Goal: Information Seeking & Learning: Learn about a topic

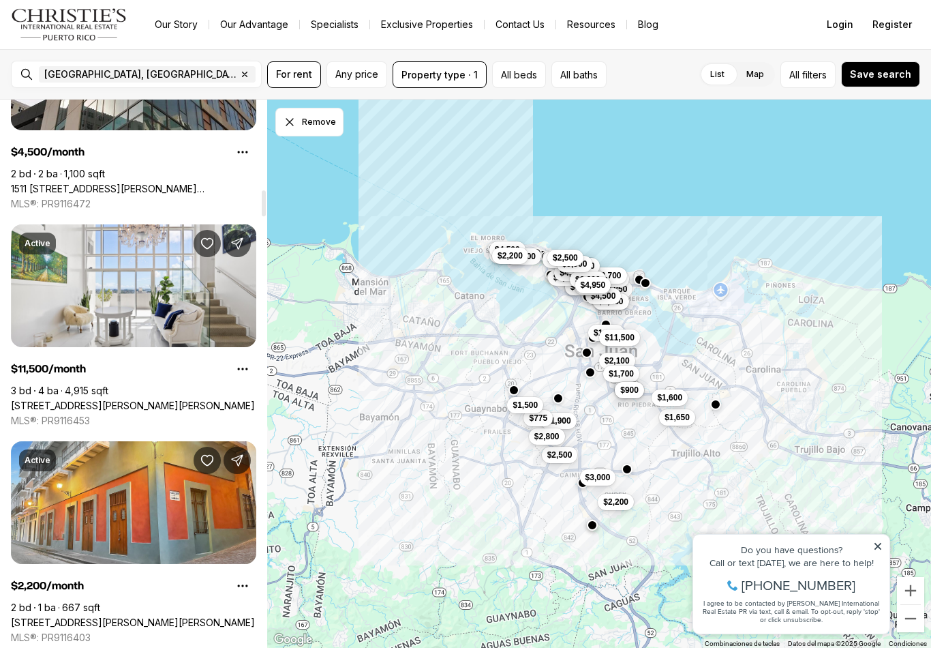
scroll to position [1945, 0]
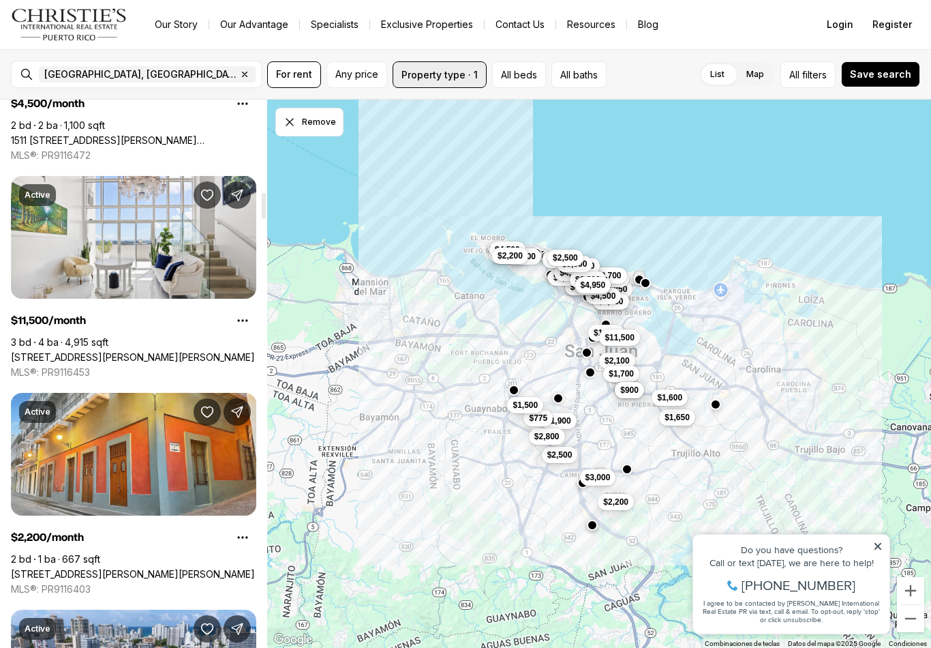
click at [416, 81] on button "Property type · 1" at bounding box center [440, 74] width 94 height 27
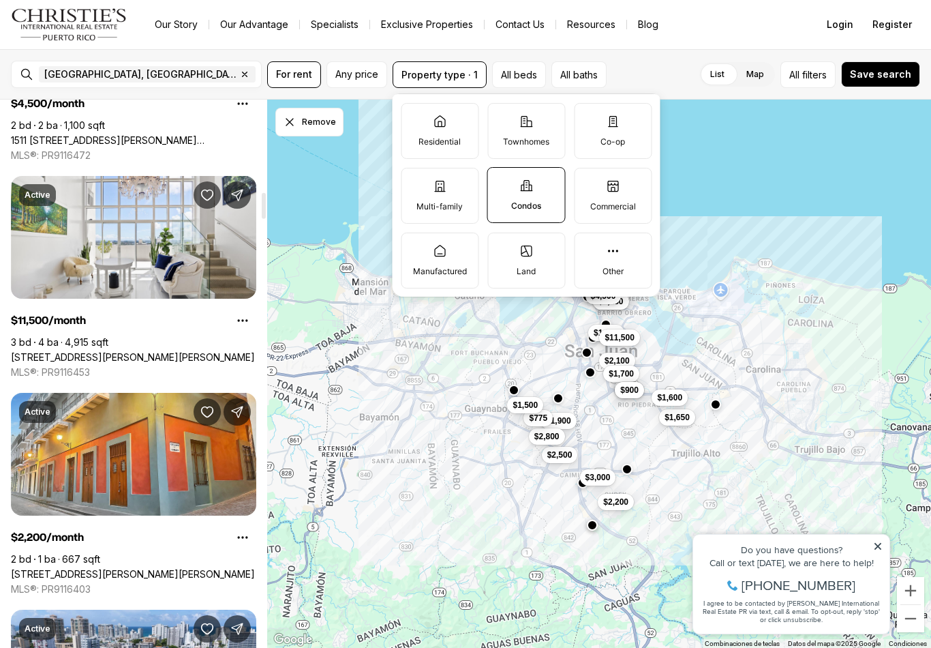
click at [457, 142] on p "Residential" at bounding box center [440, 141] width 42 height 11
click at [415, 117] on button "Residential" at bounding box center [409, 111] width 14 height 14
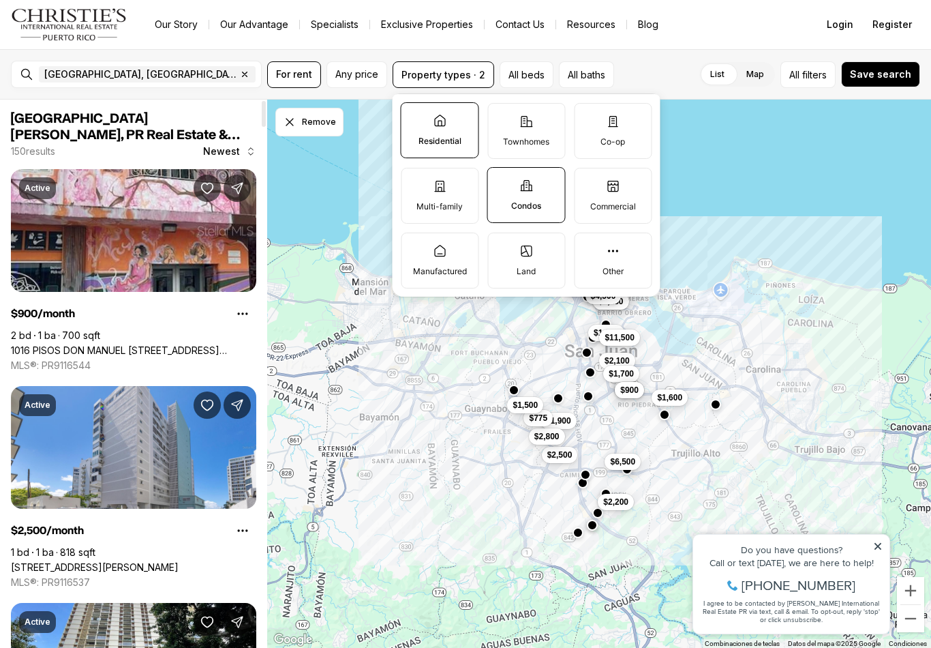
click at [538, 142] on p "Townhomes" at bounding box center [526, 141] width 46 height 11
click at [502, 117] on button "Townhomes" at bounding box center [495, 111] width 14 height 14
click at [601, 138] on p "Co-op" at bounding box center [613, 141] width 25 height 11
click at [588, 117] on button "Co-op" at bounding box center [582, 111] width 14 height 14
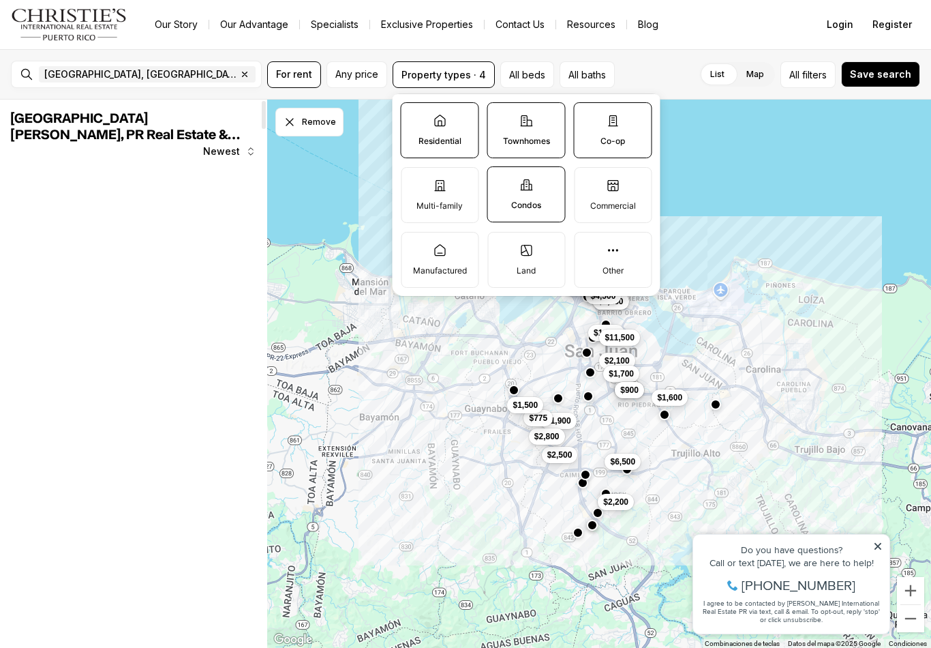
click at [433, 205] on p "Multi-family" at bounding box center [440, 205] width 46 height 11
click at [415, 181] on button "Multi-family" at bounding box center [409, 175] width 14 height 14
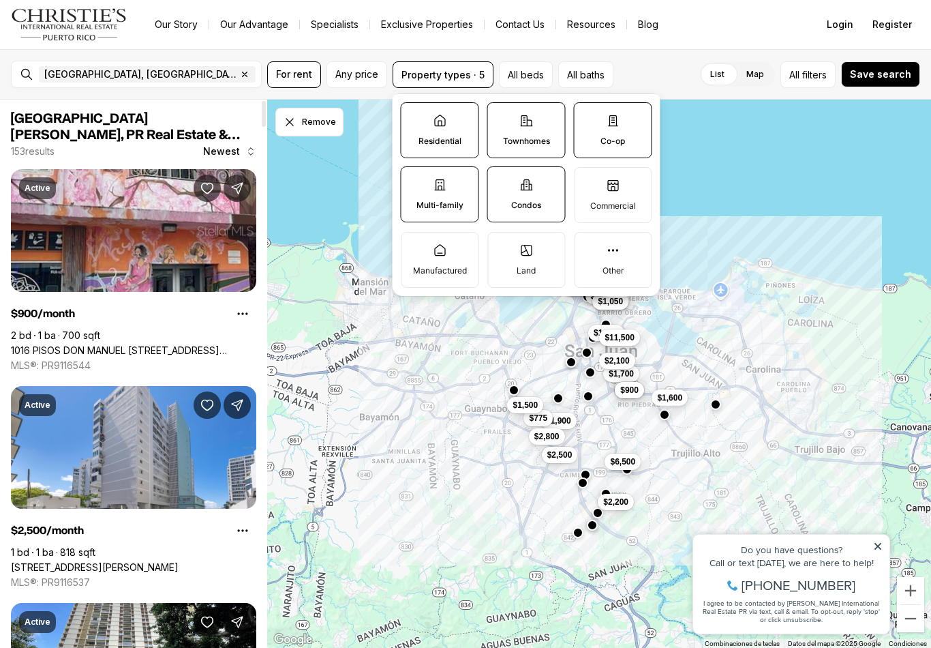
click at [642, 70] on div "List Map List Map All filters Save search" at bounding box center [769, 74] width 301 height 27
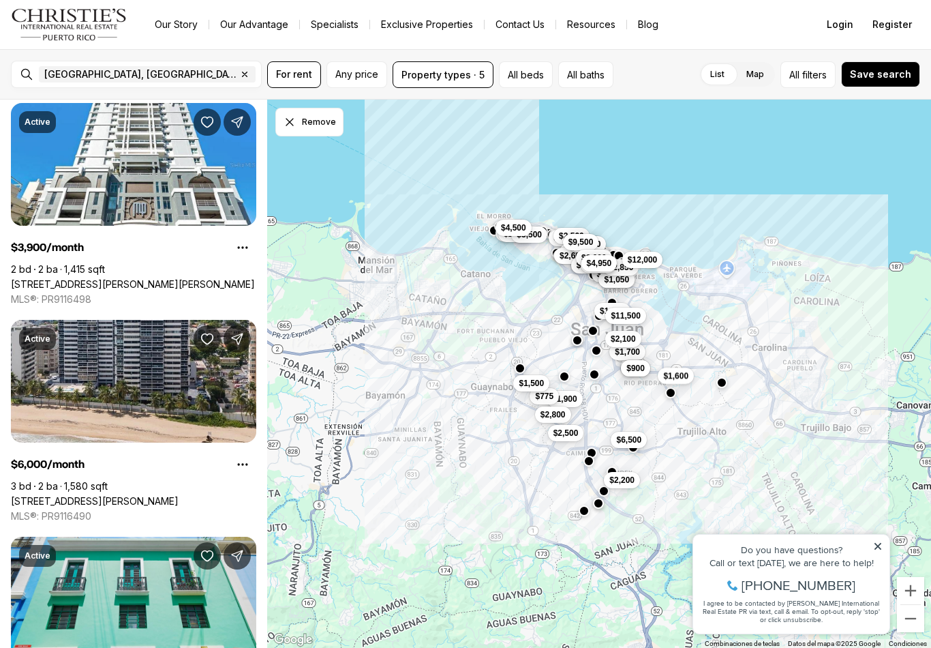
scroll to position [933, 0]
